Goal: Task Accomplishment & Management: Manage account settings

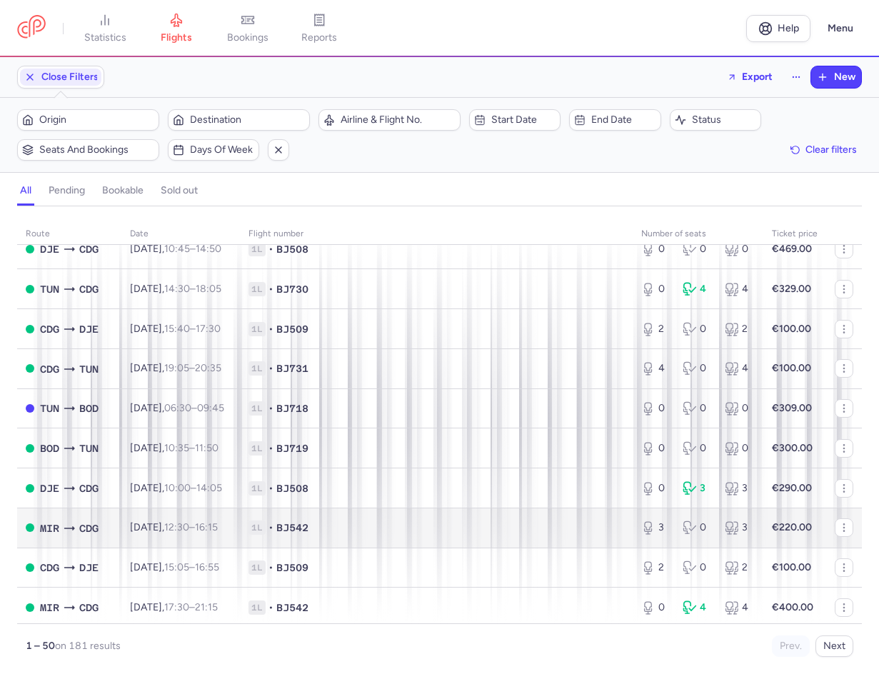
scroll to position [428, 0]
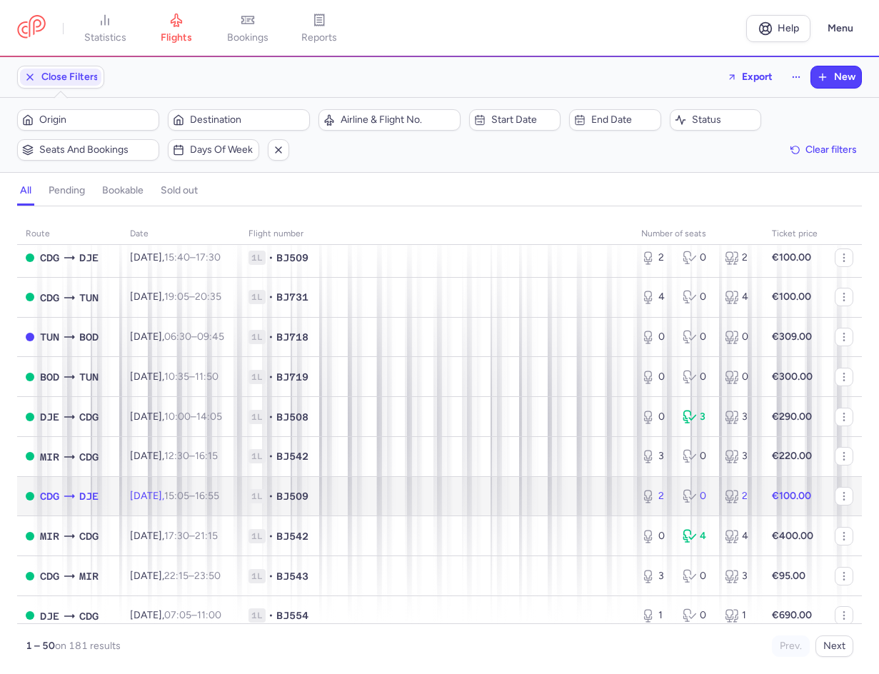
click at [421, 494] on span "1L • BJ509" at bounding box center [435, 496] width 375 height 14
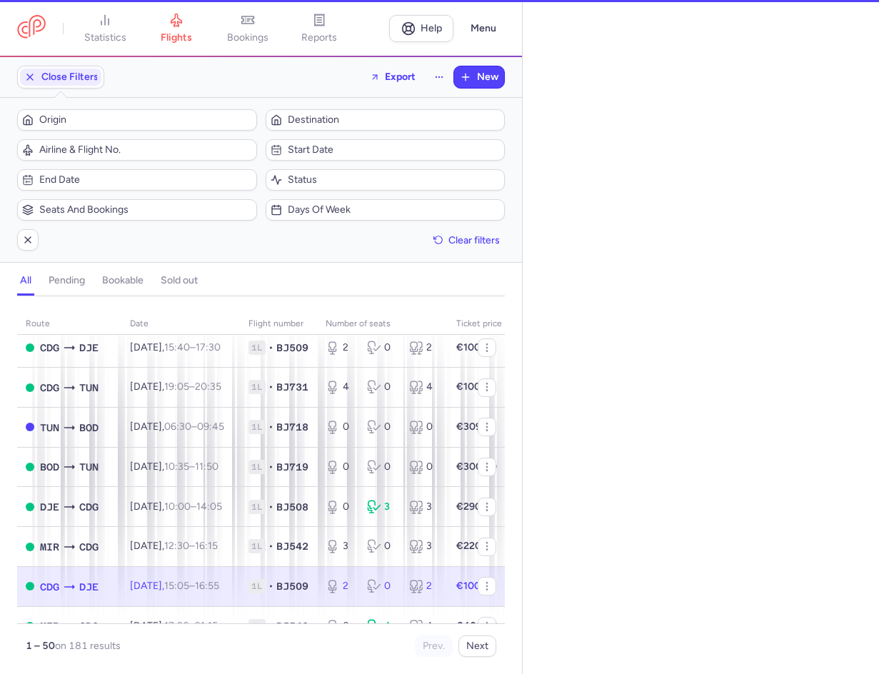
select select "hours"
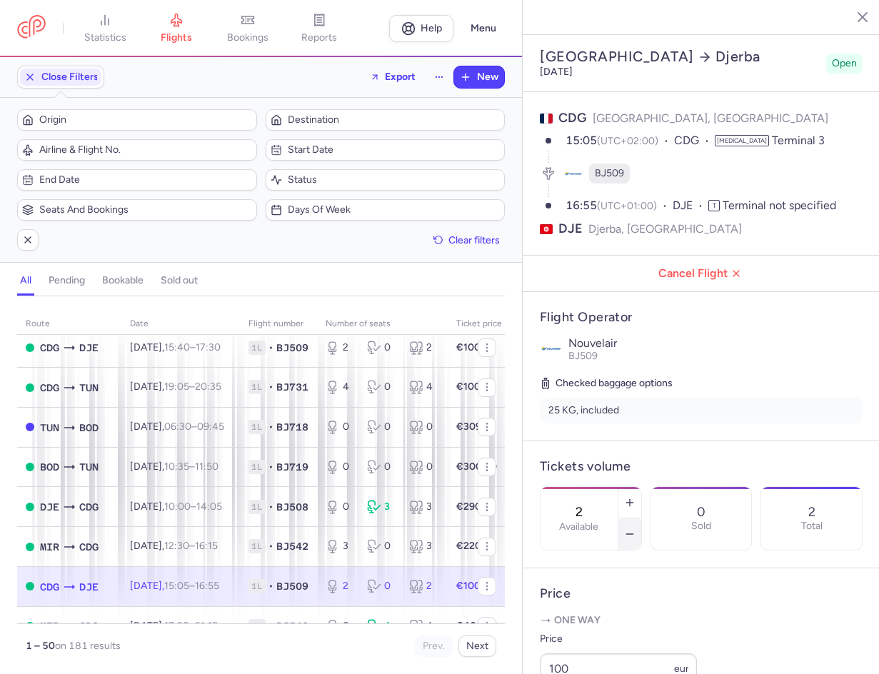
click at [641, 518] on button "button" at bounding box center [629, 533] width 23 height 31
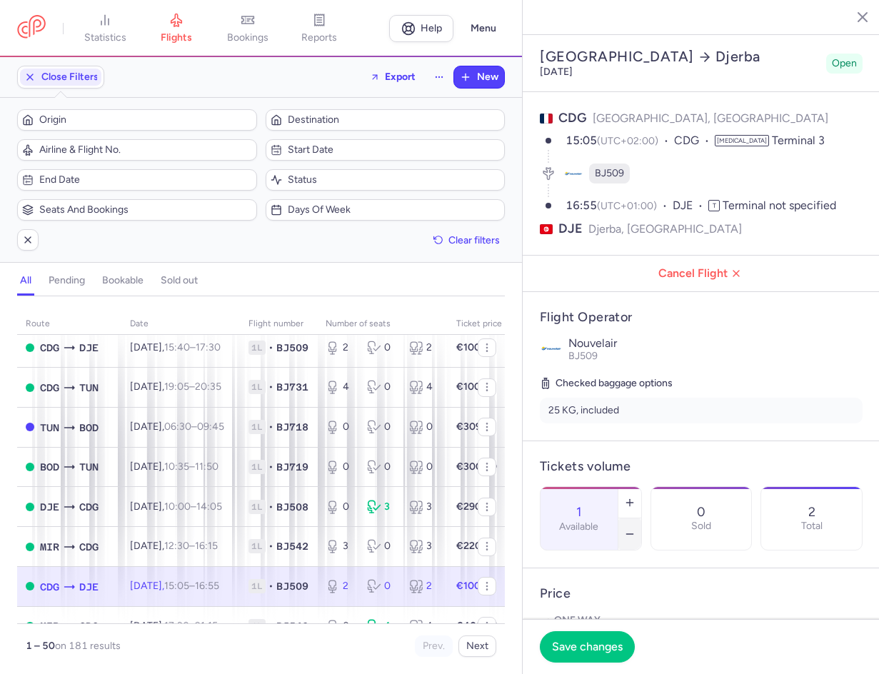
click at [641, 518] on button "button" at bounding box center [629, 533] width 23 height 31
type input "0"
click at [594, 640] on span "Save changes" at bounding box center [587, 645] width 71 height 13
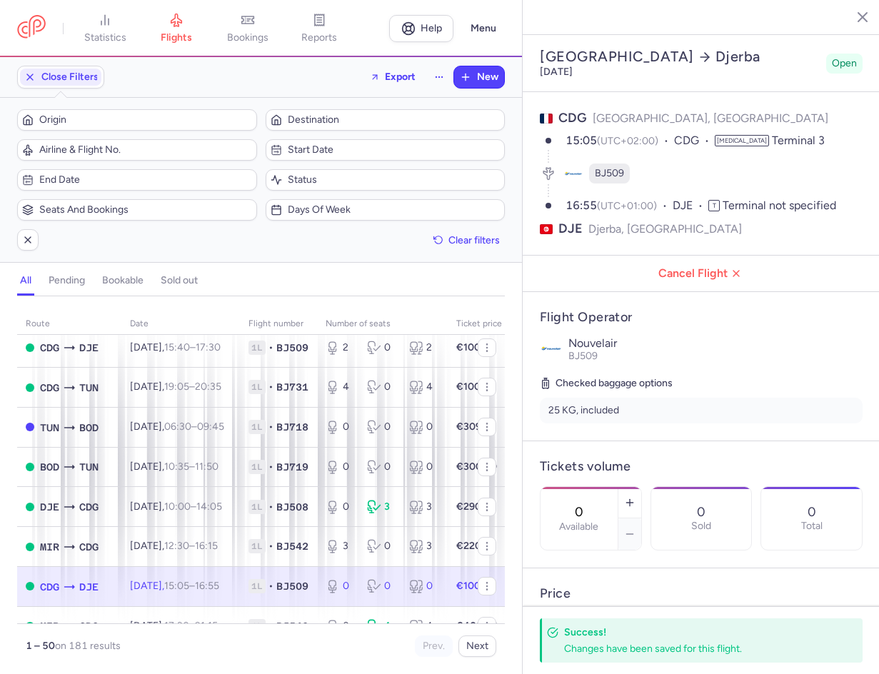
click at [849, 15] on line "button" at bounding box center [851, 16] width 7 height 7
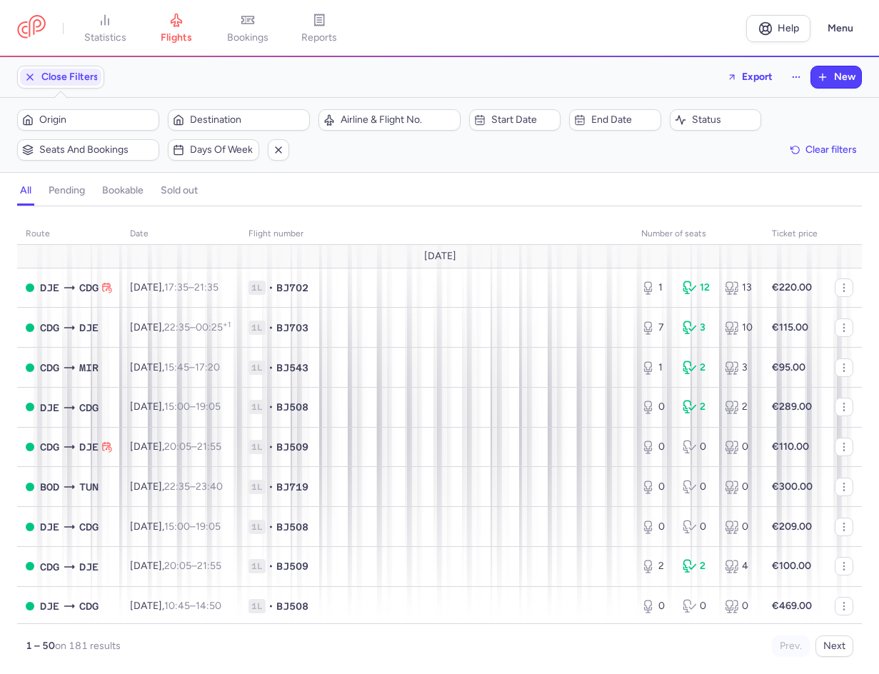
click at [420, 63] on div "Close Filters Export New" at bounding box center [439, 77] width 856 height 34
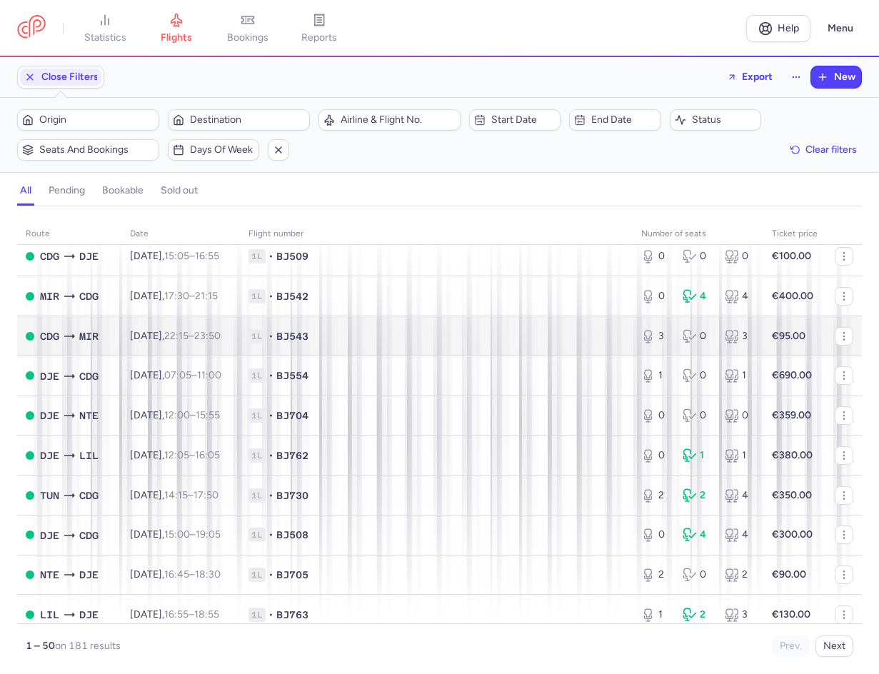
scroll to position [642, 0]
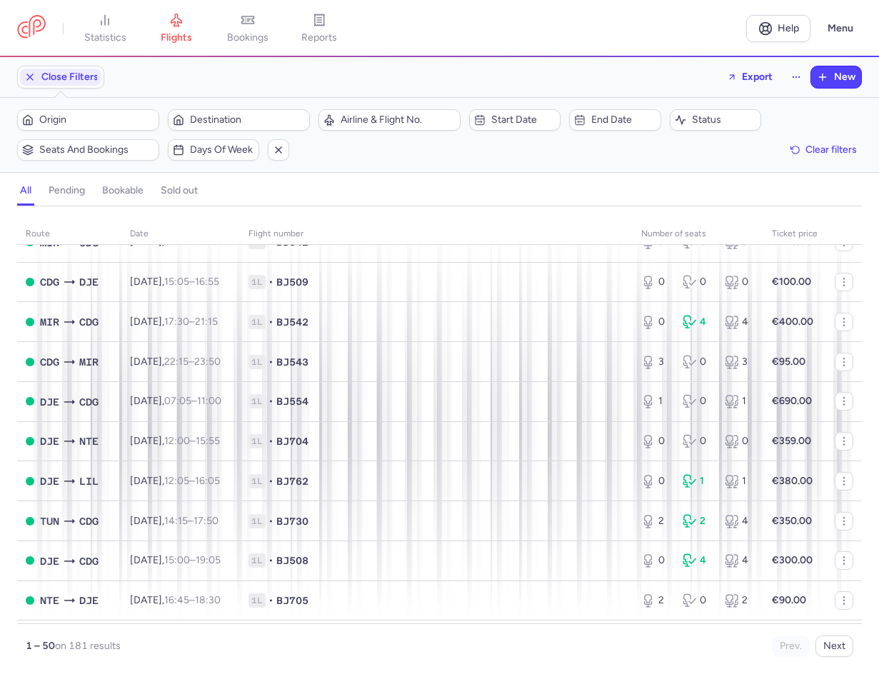
click at [474, 24] on nav "statistics flights bookings reports" at bounding box center [381, 28] width 729 height 31
click at [436, 30] on nav "statistics flights bookings reports" at bounding box center [381, 28] width 729 height 31
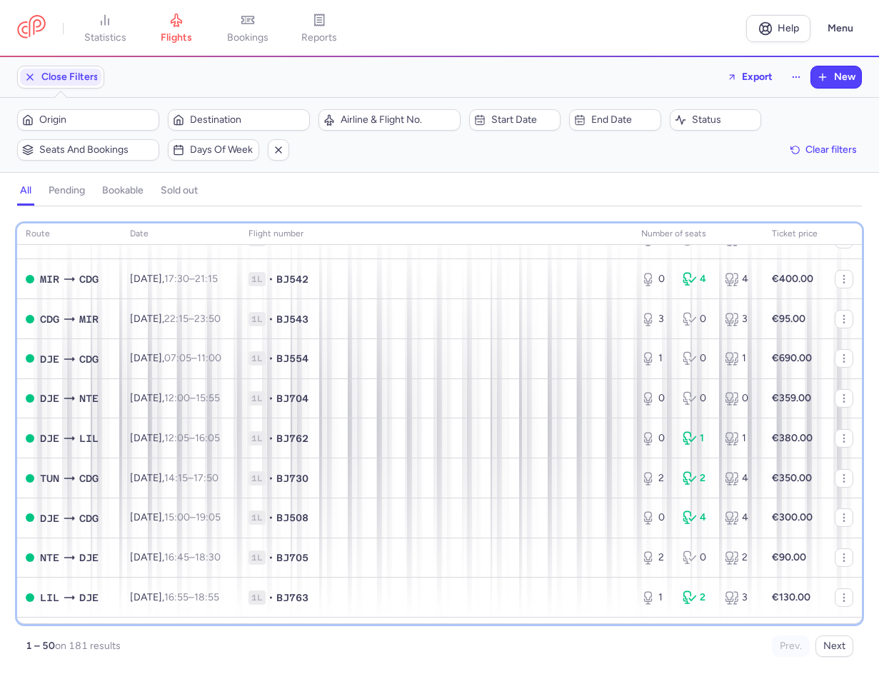
scroll to position [704, 0]
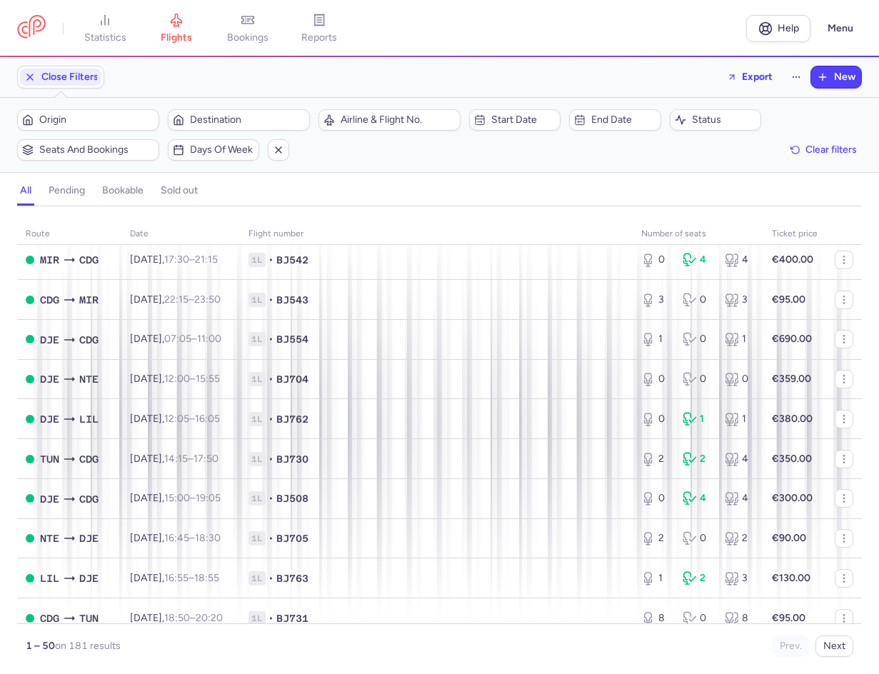
click at [492, 158] on div "Origin Destination Airline & Flight No. Start date End date Status Seats and bo…" at bounding box center [439, 134] width 844 height 51
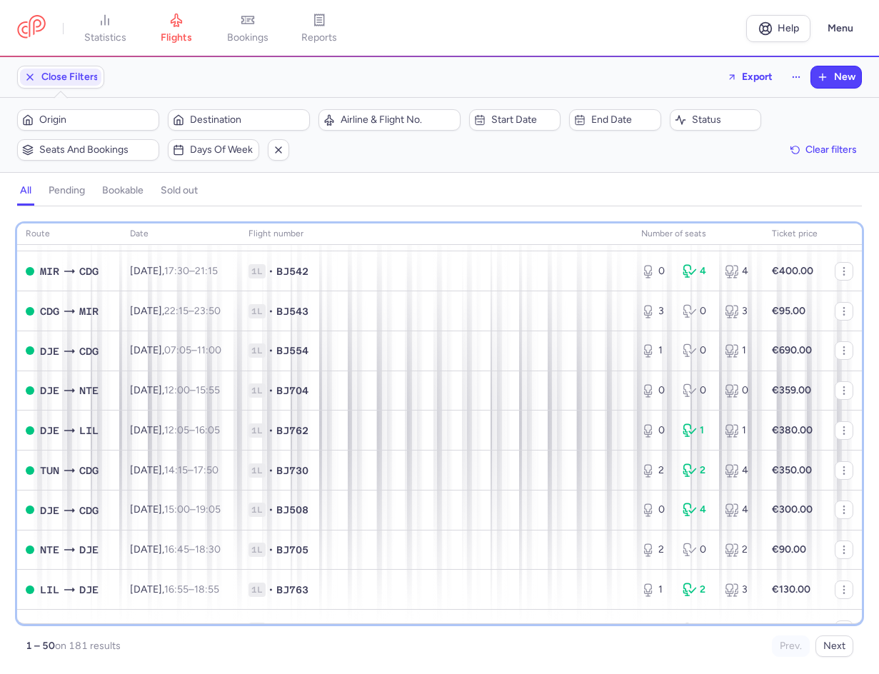
scroll to position [708, 0]
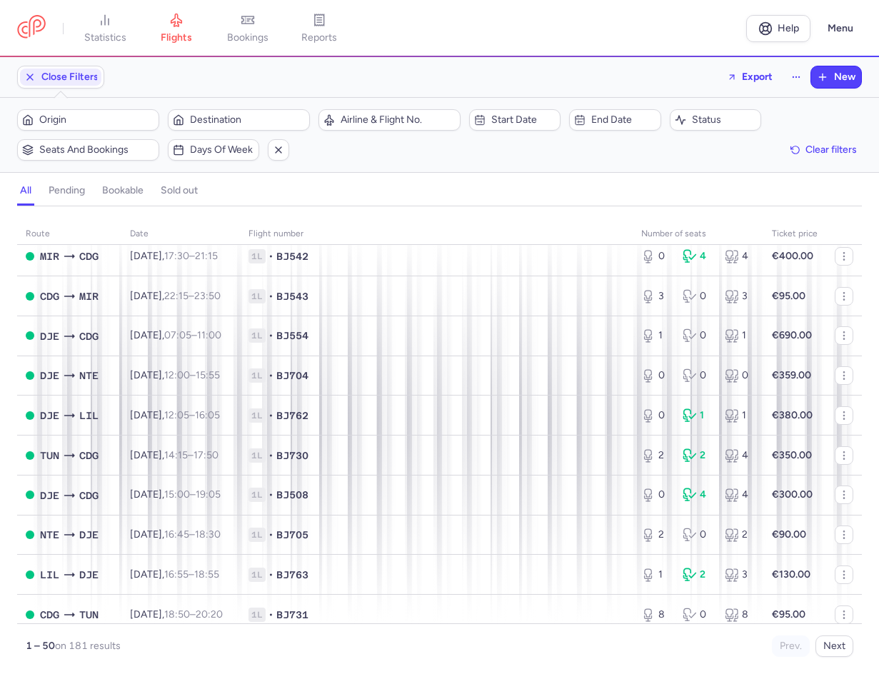
click at [443, 158] on div "Origin Destination Airline & Flight No. Start date End date Status Seats and bo…" at bounding box center [439, 134] width 844 height 51
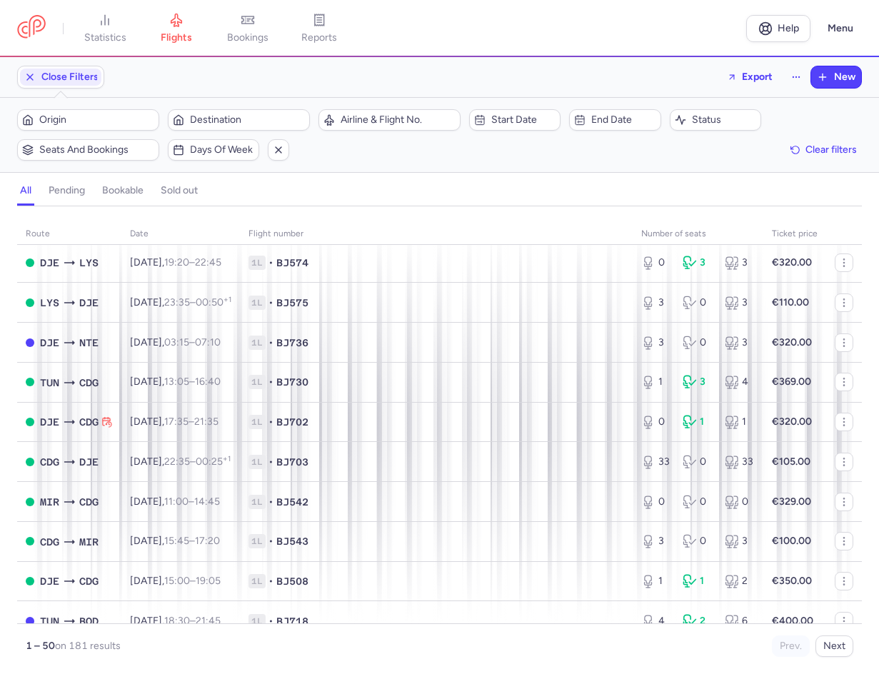
scroll to position [1350, 0]
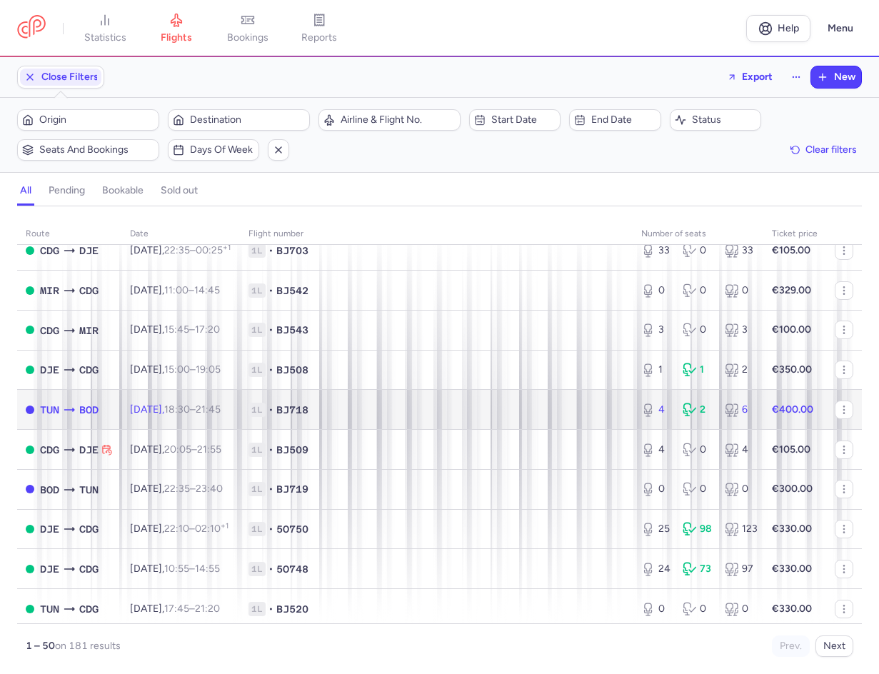
click at [543, 407] on span "1L • BJ718" at bounding box center [435, 410] width 375 height 14
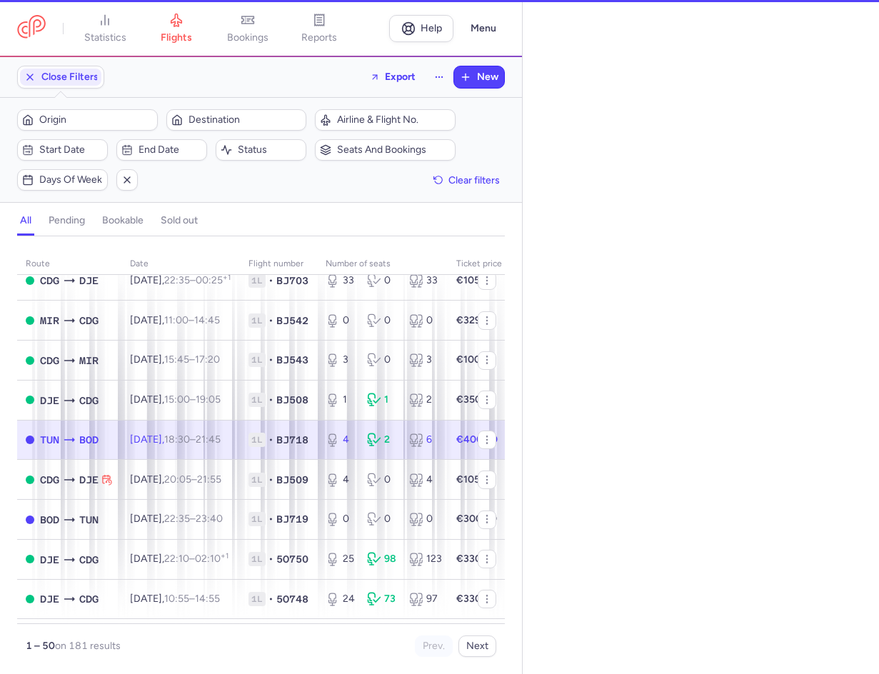
select select "days"
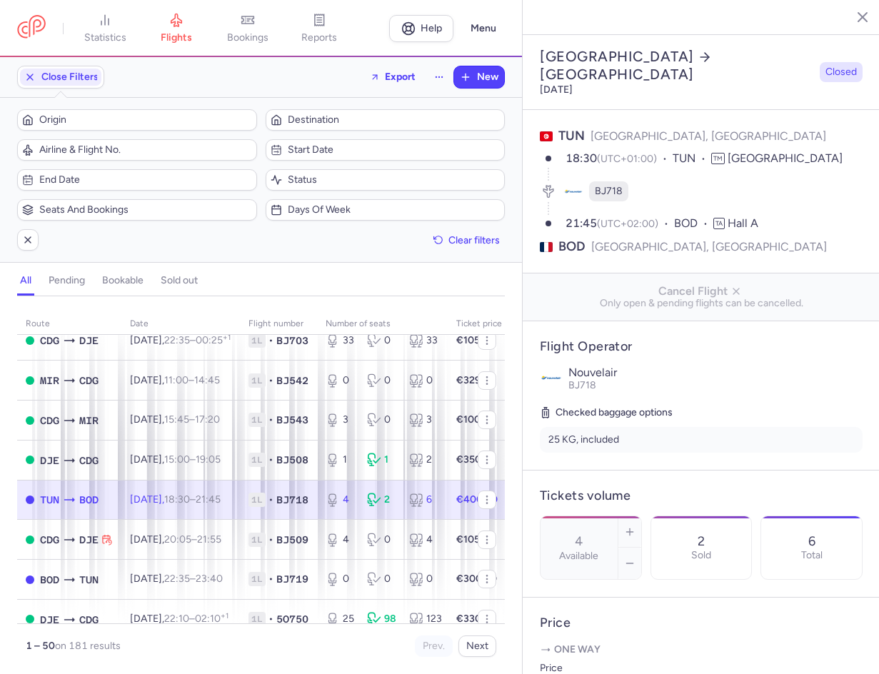
click at [857, 16] on icon "button" at bounding box center [851, 16] width 14 height 14
